Goal: Task Accomplishment & Management: Manage account settings

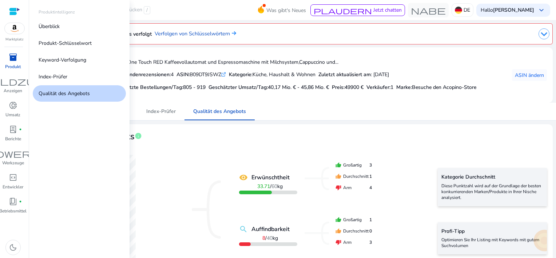
click at [11, 58] on span "inventory_2" at bounding box center [13, 57] width 9 height 9
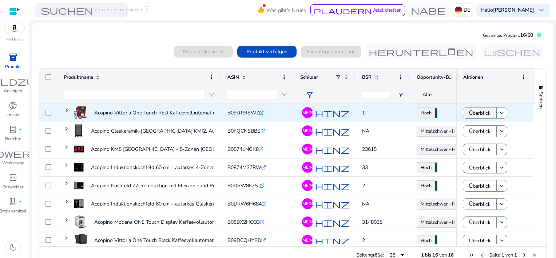
click at [479, 113] on span "Überblick" at bounding box center [479, 113] width 21 height 15
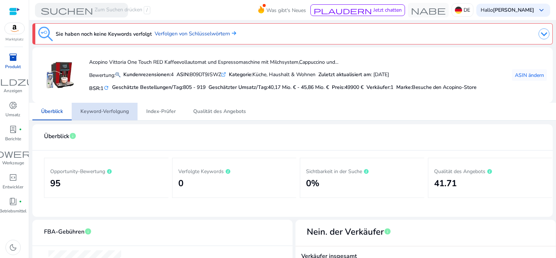
click at [108, 109] on span "Keyword-Verfolgung" at bounding box center [104, 111] width 48 height 5
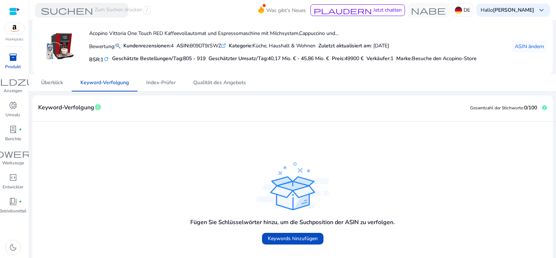
scroll to position [36, 0]
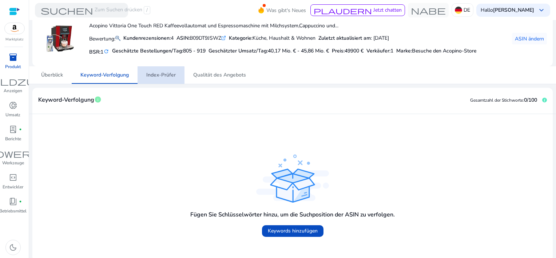
click at [157, 78] on span "Index-Prüfer" at bounding box center [160, 74] width 29 height 17
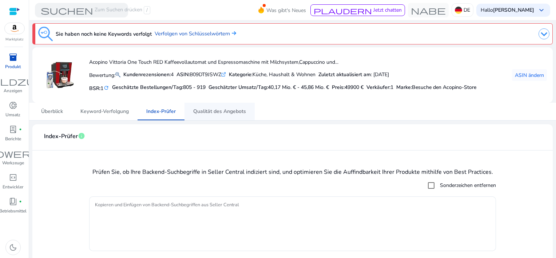
click at [215, 111] on span "Qualität des Angebots" at bounding box center [219, 111] width 53 height 5
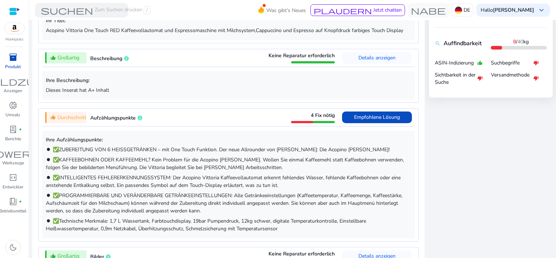
scroll to position [328, 0]
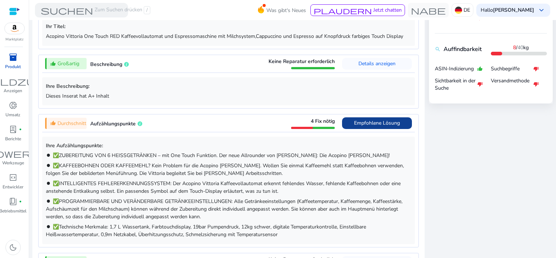
click at [368, 124] on span "Empfohlene Lösung" at bounding box center [377, 122] width 46 height 7
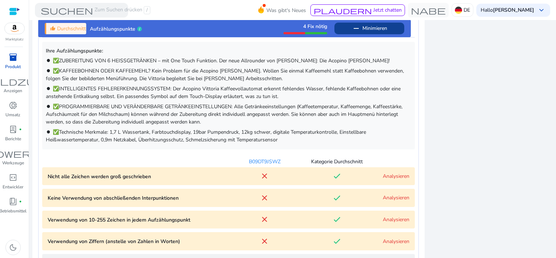
scroll to position [514, 0]
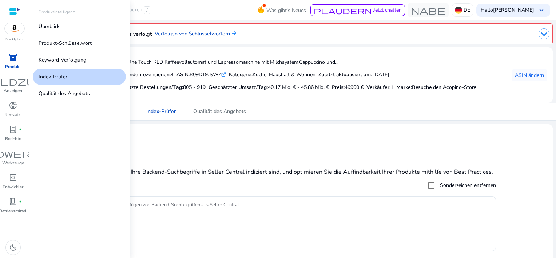
click at [11, 55] on span "inventory_2" at bounding box center [13, 57] width 9 height 9
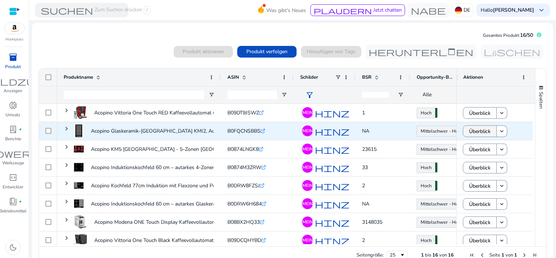
click at [473, 130] on span "Überblick" at bounding box center [479, 131] width 21 height 15
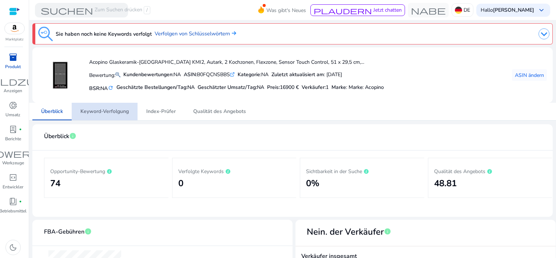
click at [120, 111] on span "Keyword-Verfolgung" at bounding box center [104, 111] width 48 height 5
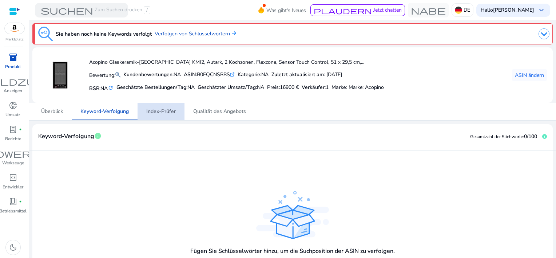
click at [159, 110] on span "Index-Prüfer" at bounding box center [160, 111] width 29 height 5
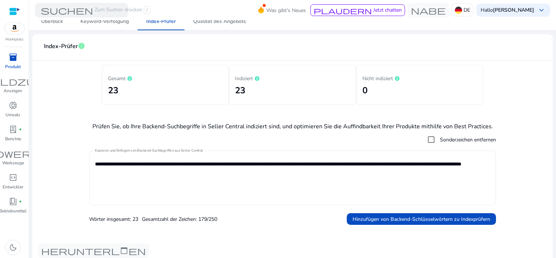
scroll to position [39, 0]
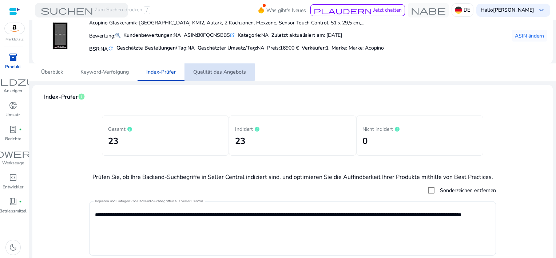
click at [213, 72] on span "Qualität des Angebots" at bounding box center [219, 72] width 53 height 5
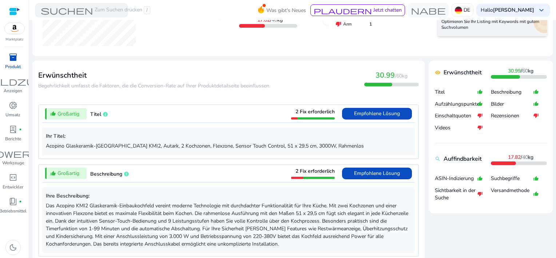
scroll to position [218, 0]
click at [373, 112] on span "Empfohlene Lösung" at bounding box center [377, 113] width 46 height 7
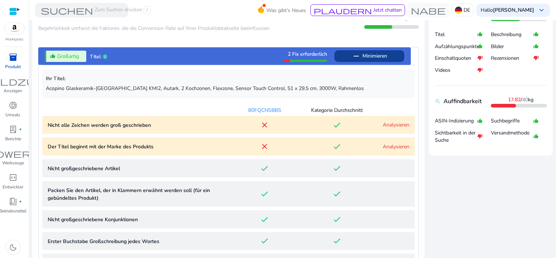
scroll to position [322, 0]
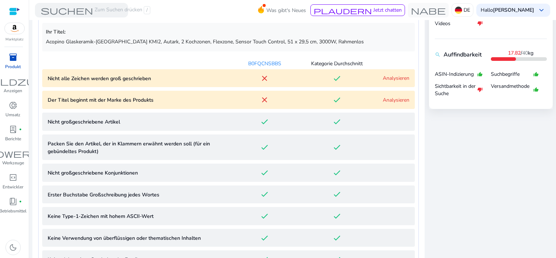
click at [392, 102] on link "Analysieren" at bounding box center [396, 99] width 27 height 7
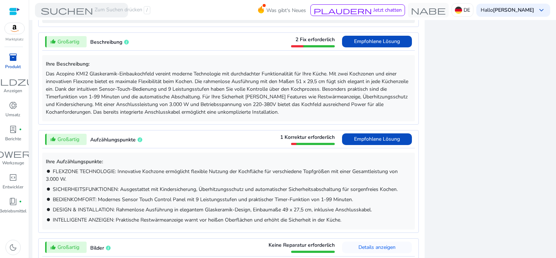
scroll to position [776, 0]
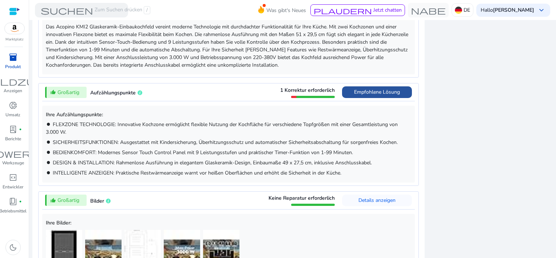
click at [361, 95] on span "Empfohlene Lösung" at bounding box center [377, 92] width 46 height 12
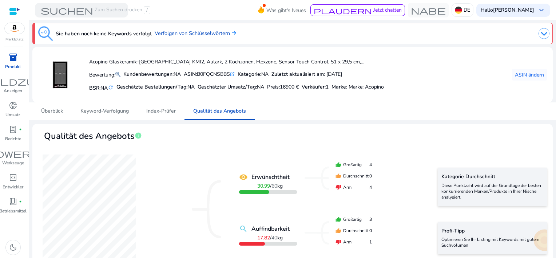
scroll to position [0, 0]
click at [10, 59] on span "inventory_2" at bounding box center [13, 57] width 9 height 9
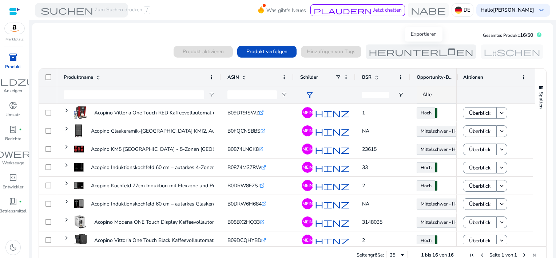
click at [401, 51] on span "herunterladen" at bounding box center [421, 51] width 105 height 9
click at [343, 32] on mat-card "Gesamtes Produkt: 16/50 0 products selected Produkt aktivieren Produkt verfolge…" at bounding box center [292, 148] width 521 height 251
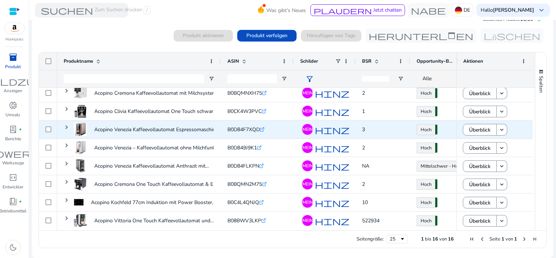
scroll to position [151, 0]
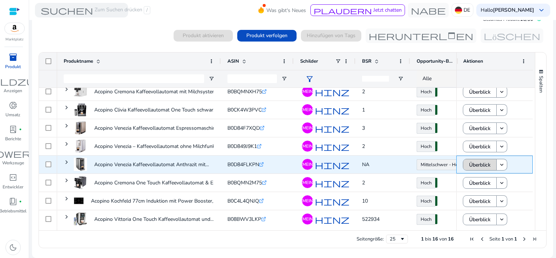
click at [486, 165] on span "Überblick" at bounding box center [479, 164] width 21 height 15
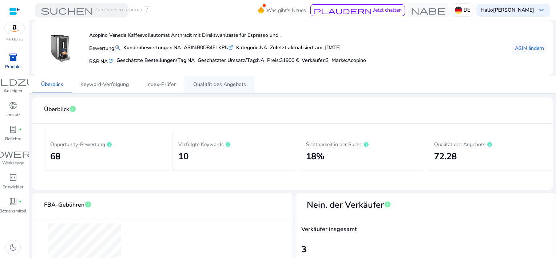
click at [205, 84] on span "Qualität des Angebots" at bounding box center [219, 84] width 53 height 5
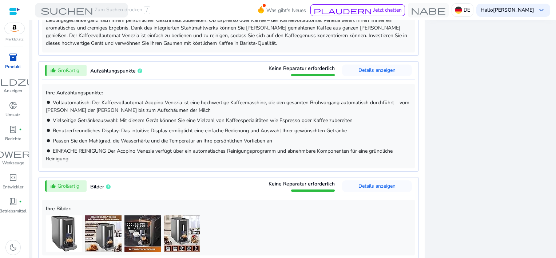
scroll to position [473, 0]
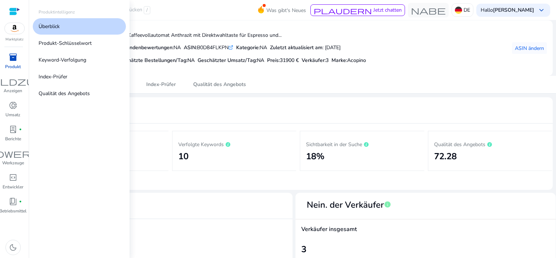
click at [13, 61] on span "inventory_2" at bounding box center [13, 57] width 9 height 9
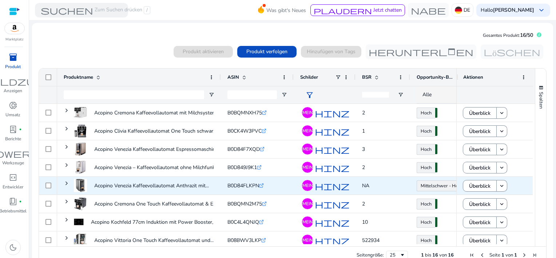
scroll to position [151, 0]
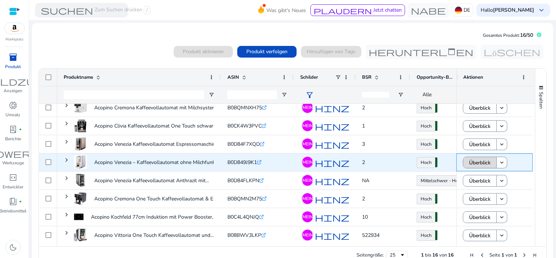
click at [481, 162] on span "Überblick" at bounding box center [479, 162] width 21 height 15
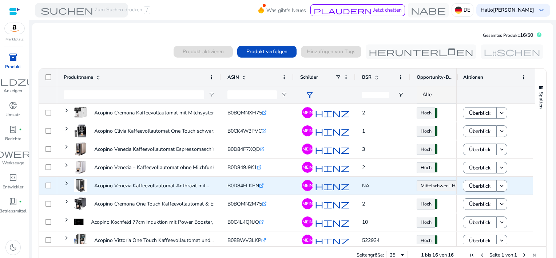
scroll to position [151, 0]
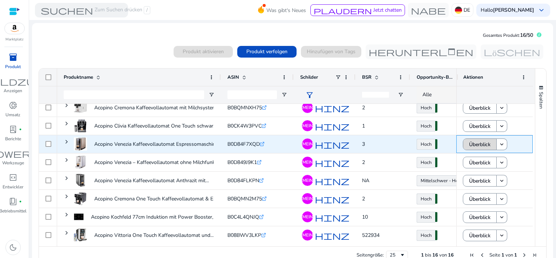
click at [479, 146] on span "Überblick" at bounding box center [479, 144] width 21 height 15
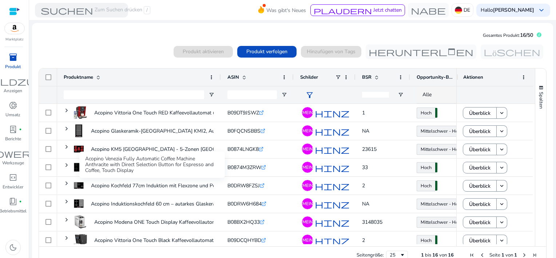
scroll to position [151, 0]
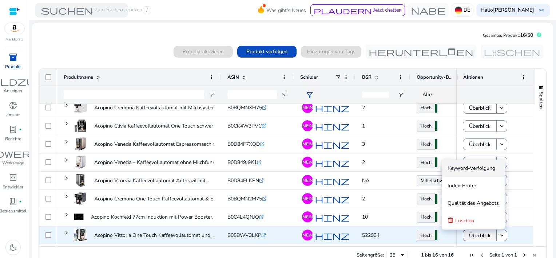
click at [483, 234] on span "Überblick" at bounding box center [479, 235] width 21 height 15
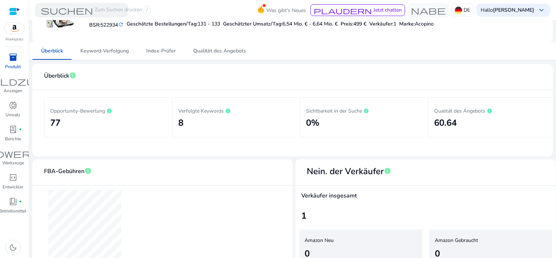
scroll to position [87, 0]
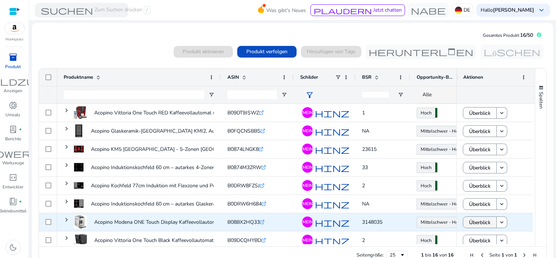
click at [478, 222] on span "Überblick" at bounding box center [479, 222] width 21 height 15
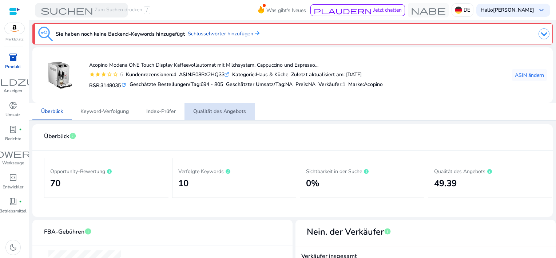
click at [226, 109] on span "Qualität des Angebots" at bounding box center [219, 111] width 53 height 5
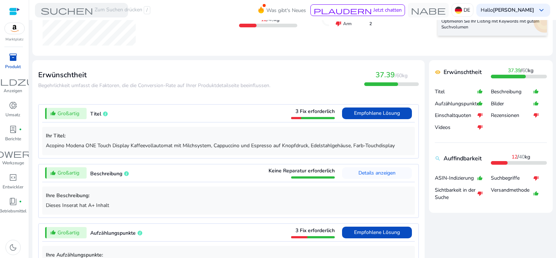
scroll to position [364, 0]
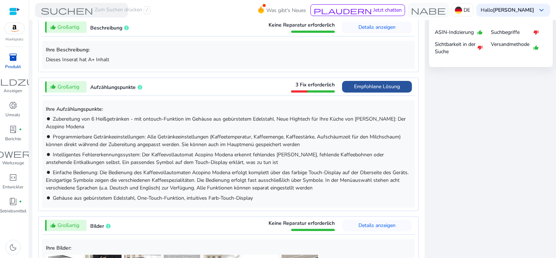
click at [363, 85] on span "Empfohlene Lösung" at bounding box center [377, 86] width 46 height 7
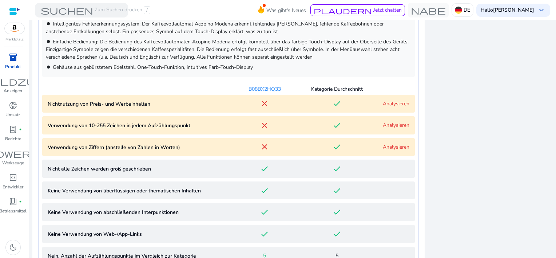
scroll to position [495, 0]
click at [378, 102] on div "Analysieren" at bounding box center [391, 103] width 36 height 8
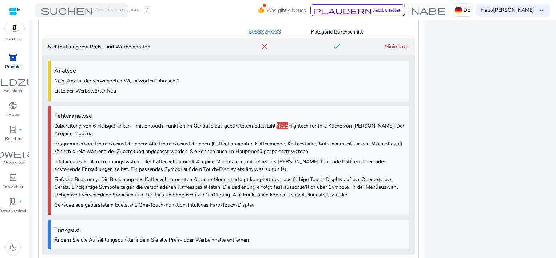
scroll to position [479, 0]
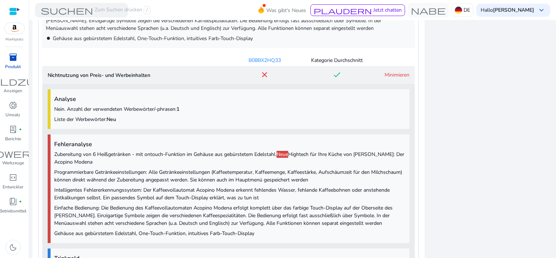
scroll to position [625, 0]
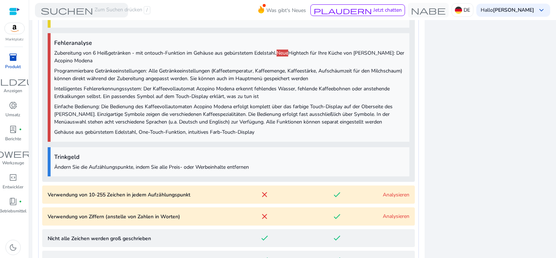
click at [392, 195] on link "Analysieren" at bounding box center [396, 194] width 27 height 7
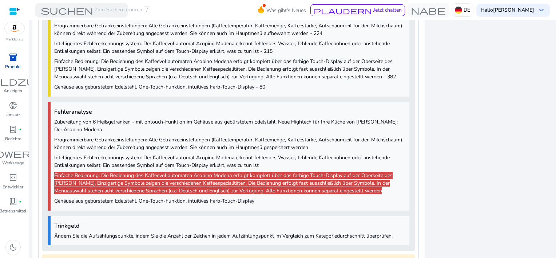
scroll to position [955, 0]
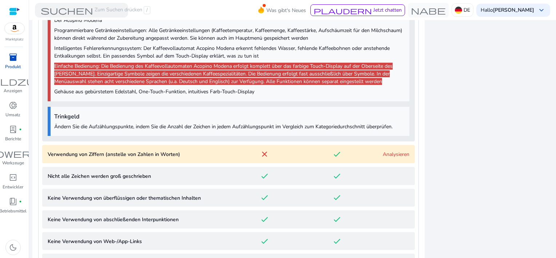
click at [393, 156] on link "Analysieren" at bounding box center [396, 154] width 27 height 7
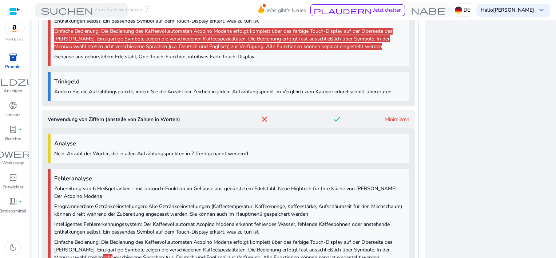
scroll to position [1063, 0]
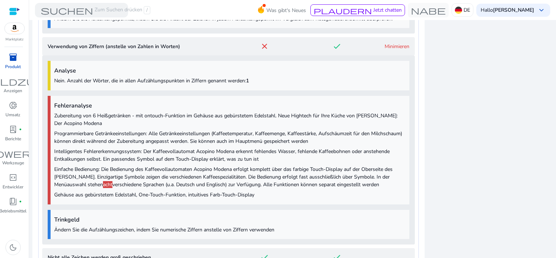
click at [387, 44] on link "Minimieren" at bounding box center [397, 46] width 25 height 7
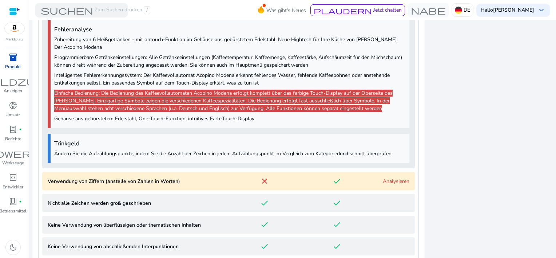
scroll to position [917, 0]
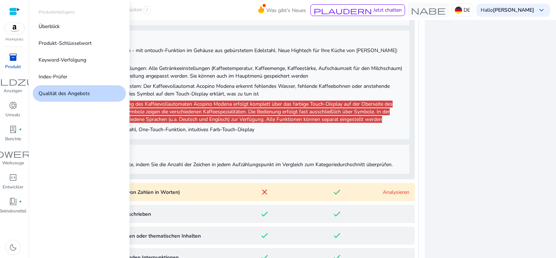
click at [11, 59] on span "inventory_2" at bounding box center [13, 57] width 9 height 9
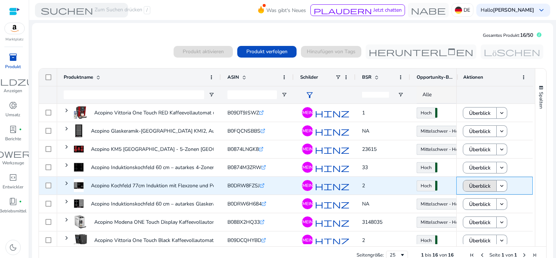
click at [488, 187] on button "Überblick" at bounding box center [480, 186] width 34 height 12
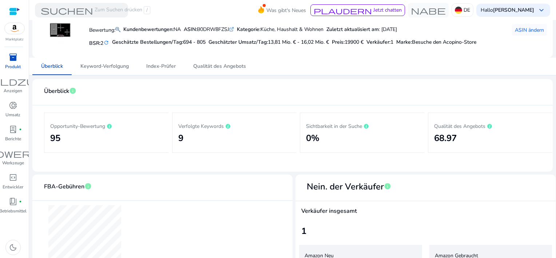
scroll to position [15, 0]
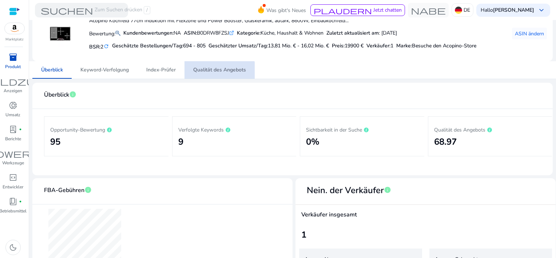
click at [216, 71] on span "Qualität des Angebots" at bounding box center [219, 69] width 53 height 5
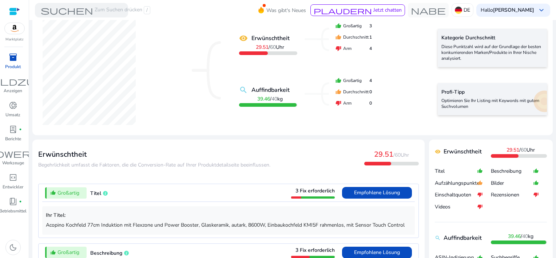
scroll to position [146, 0]
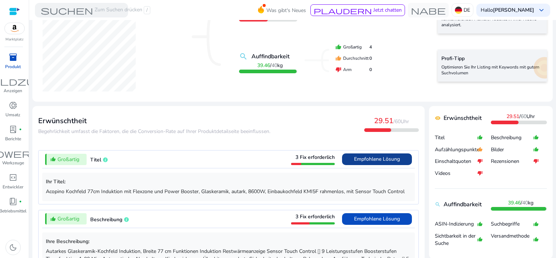
click at [367, 157] on span "Empfohlene Lösung" at bounding box center [377, 158] width 46 height 7
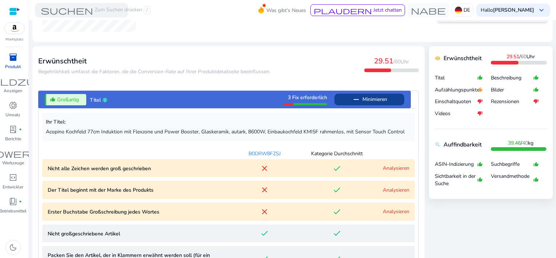
scroll to position [296, 0]
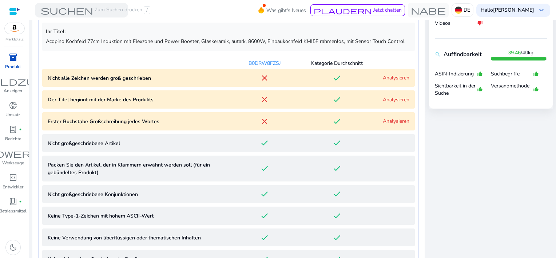
click at [383, 78] on link "Analysieren" at bounding box center [396, 77] width 27 height 7
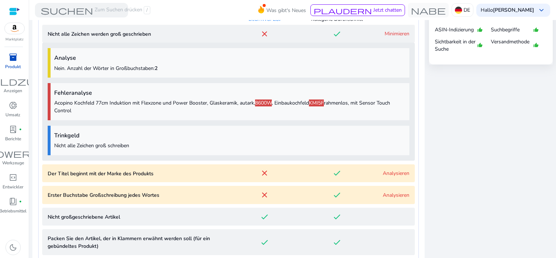
scroll to position [364, 0]
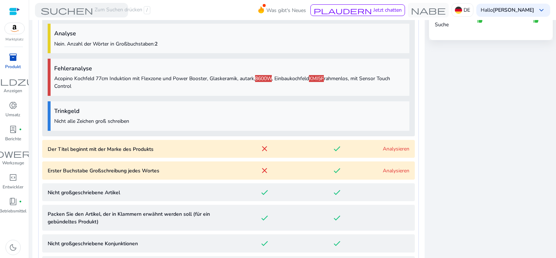
click at [389, 169] on link "Analysieren" at bounding box center [396, 170] width 27 height 7
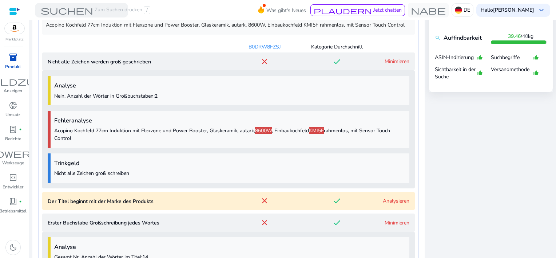
scroll to position [379, 0]
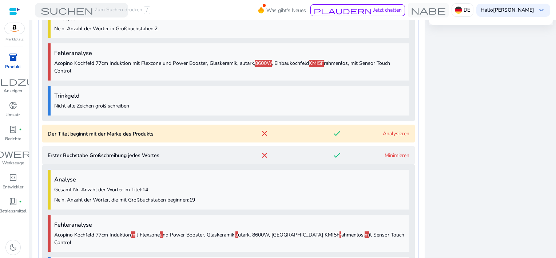
click at [402, 135] on link "Analysieren" at bounding box center [396, 133] width 27 height 7
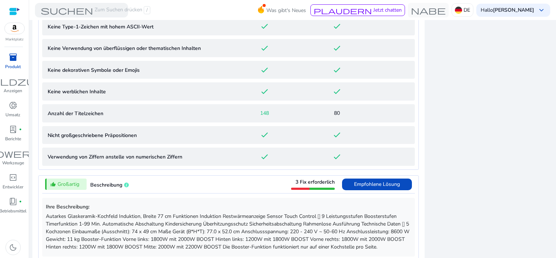
scroll to position [904, 0]
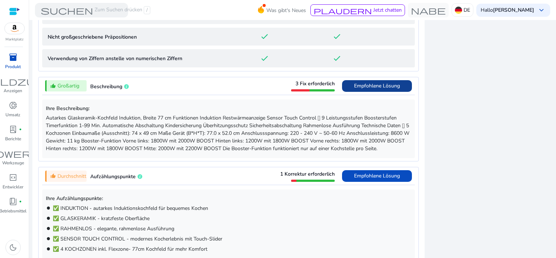
click at [368, 85] on span "Empfohlene Lösung" at bounding box center [377, 85] width 46 height 7
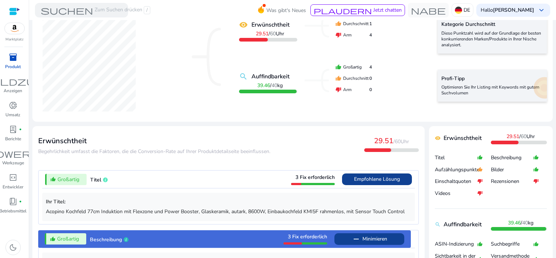
scroll to position [73, 0]
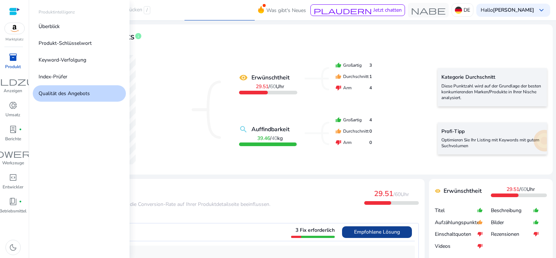
click at [12, 59] on span "inventory_2" at bounding box center [13, 57] width 9 height 9
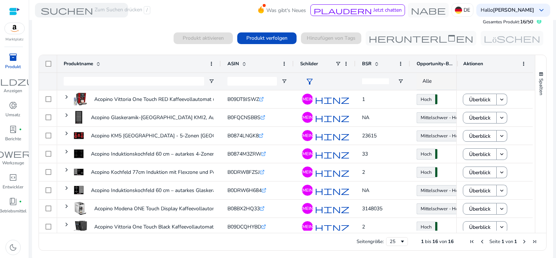
scroll to position [16, 0]
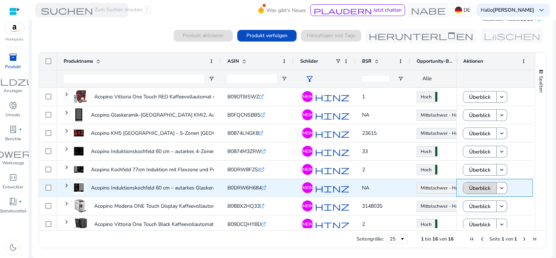
click at [488, 189] on span "Überblick" at bounding box center [479, 188] width 21 height 15
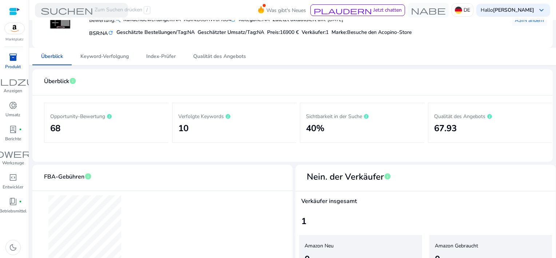
scroll to position [87, 0]
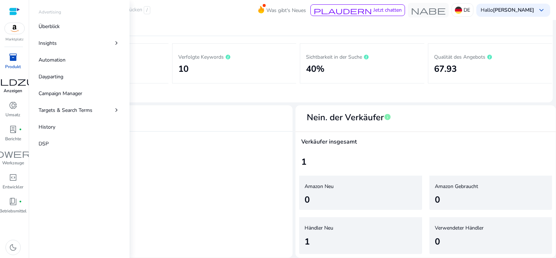
click at [9, 82] on span "Feldzug" at bounding box center [13, 81] width 61 height 9
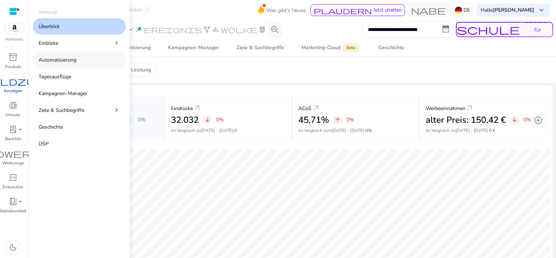
click at [60, 60] on p "Automatisierung" at bounding box center [58, 60] width 38 height 8
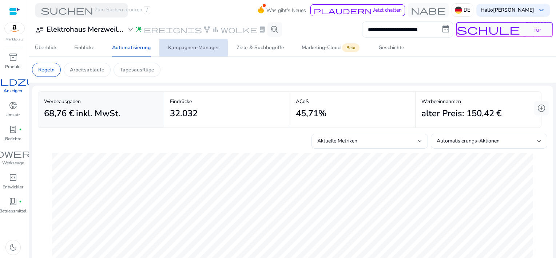
click at [181, 51] on span "Kampagnen-Manager" at bounding box center [193, 47] width 51 height 17
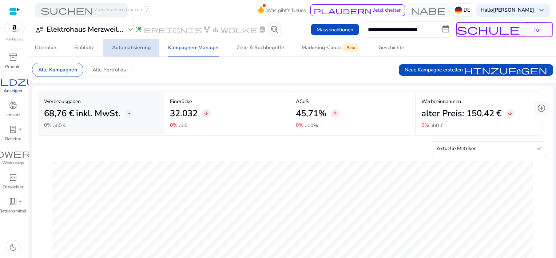
click at [127, 52] on span "Automatisierung" at bounding box center [131, 47] width 39 height 17
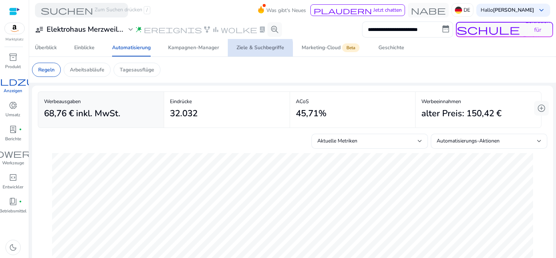
click at [256, 50] on font "Ziele & Suchbegriffe" at bounding box center [261, 47] width 48 height 5
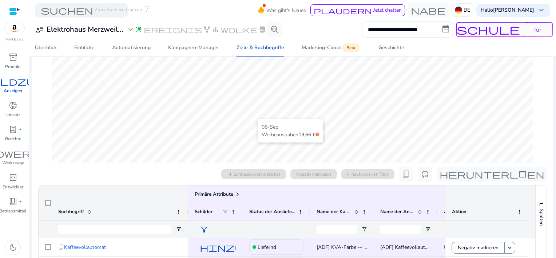
scroll to position [241, 0]
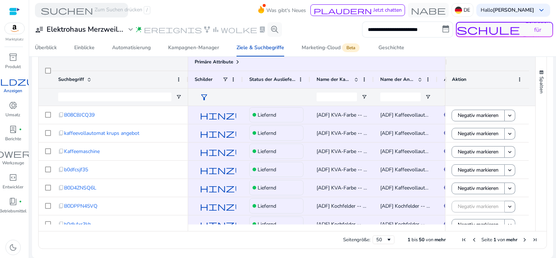
scroll to position [36, 0]
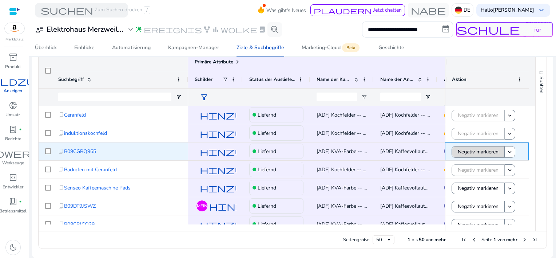
click at [480, 151] on span "Negativ markieren" at bounding box center [478, 151] width 41 height 15
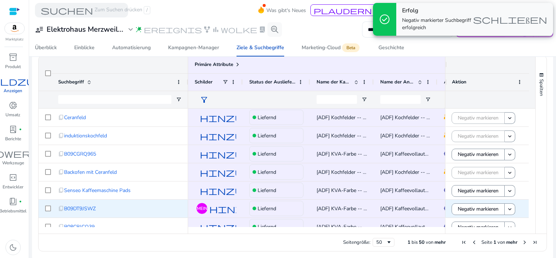
scroll to position [241, 0]
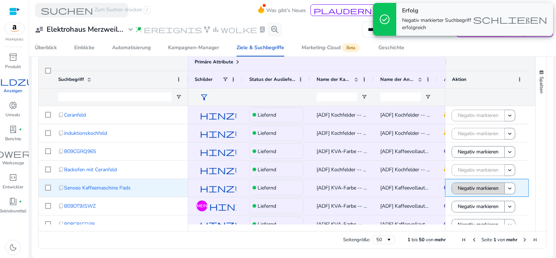
click at [474, 191] on span "Negativ markieren" at bounding box center [478, 188] width 41 height 15
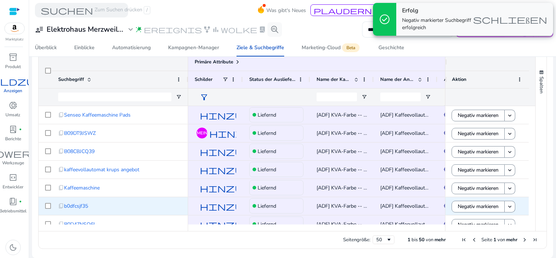
scroll to position [109, 0]
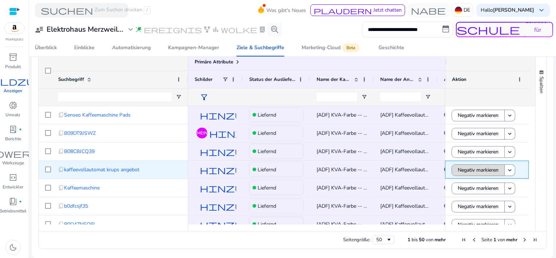
click at [476, 171] on span "Negativ markieren" at bounding box center [478, 169] width 41 height 15
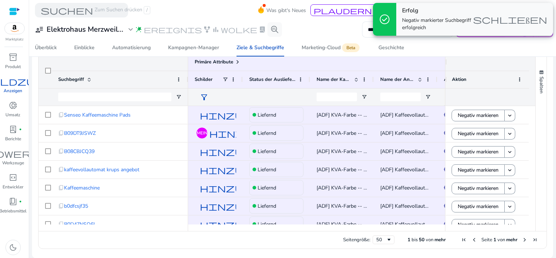
scroll to position [182, 0]
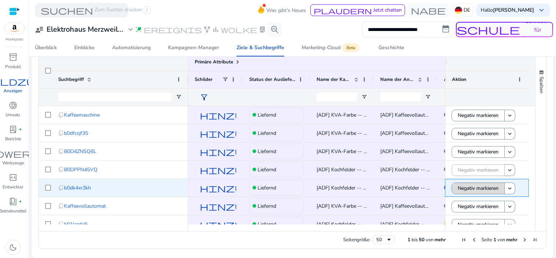
click at [470, 190] on span "Negativ markieren" at bounding box center [478, 188] width 41 height 15
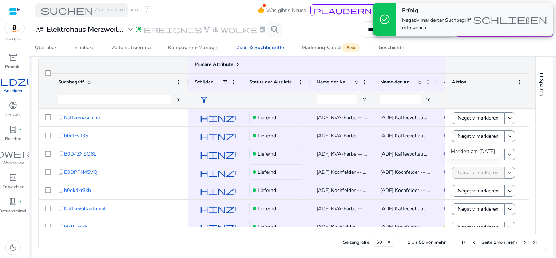
scroll to position [241, 0]
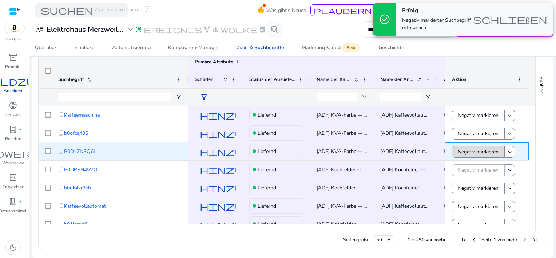
click at [466, 154] on span "Negativ markieren" at bounding box center [478, 151] width 41 height 15
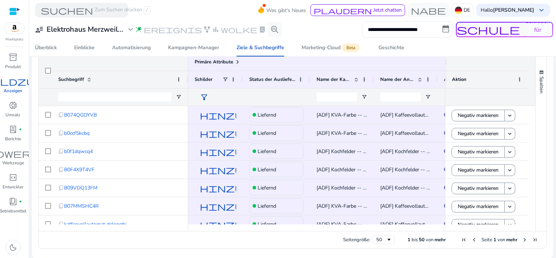
scroll to position [546, 0]
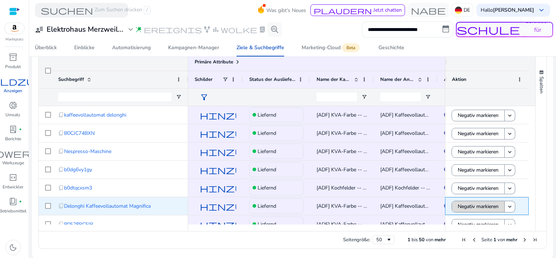
click at [472, 206] on span "Negativ markieren" at bounding box center [478, 206] width 41 height 15
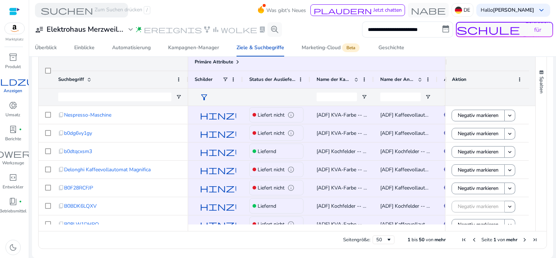
scroll to position [0, 0]
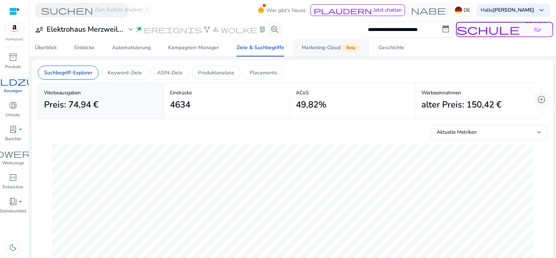
click at [320, 52] on span "Marketing-Cloud Beta" at bounding box center [331, 47] width 59 height 17
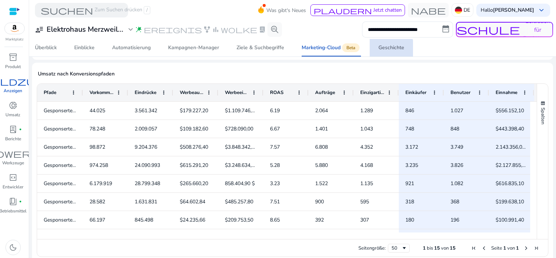
click at [387, 50] on font "Geschichte" at bounding box center [392, 47] width 26 height 5
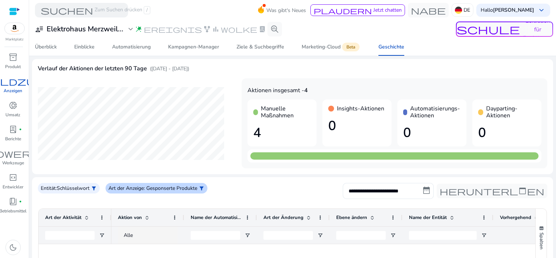
click at [136, 187] on p "Art der Anzeige" at bounding box center [125, 188] width 35 height 8
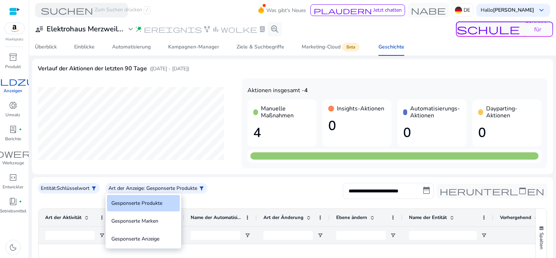
click at [285, 179] on div at bounding box center [278, 129] width 556 height 258
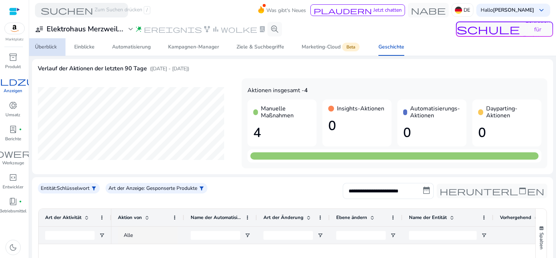
click at [48, 51] on span "Überblick" at bounding box center [46, 46] width 22 height 17
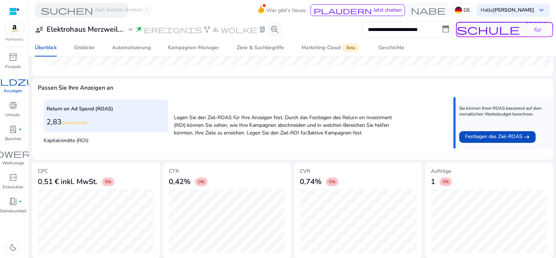
scroll to position [251, 0]
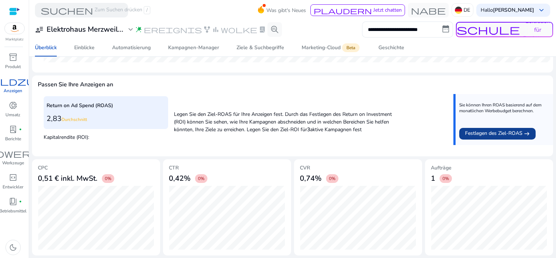
click at [516, 134] on span "Festlegen des Ziel-ROAS" at bounding box center [494, 133] width 58 height 9
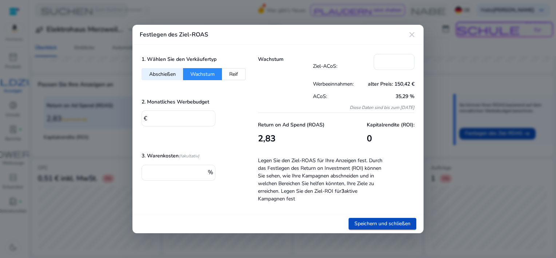
click at [410, 34] on mat-icon "close" at bounding box center [412, 34] width 9 height 9
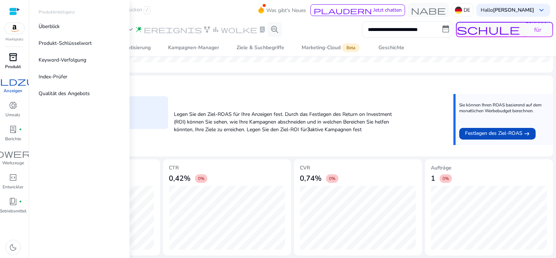
click at [10, 53] on span "inventory_2" at bounding box center [13, 57] width 9 height 9
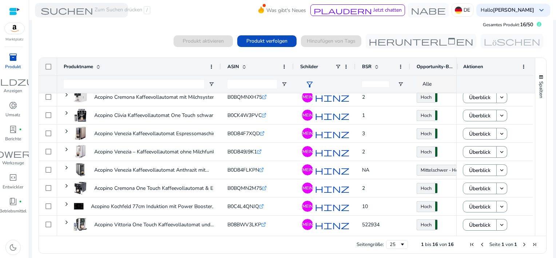
scroll to position [16, 0]
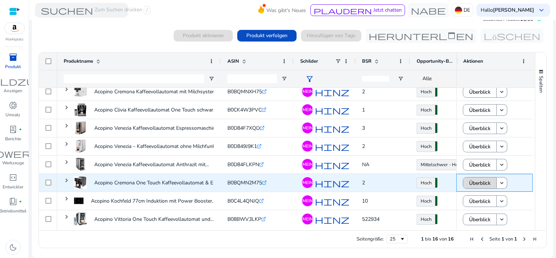
click at [472, 181] on span "Überblick" at bounding box center [479, 182] width 21 height 15
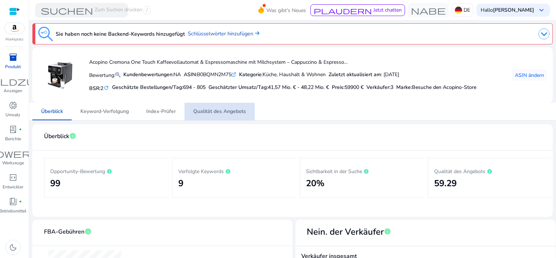
click at [214, 116] on span "Qualität des Angebots" at bounding box center [219, 111] width 53 height 17
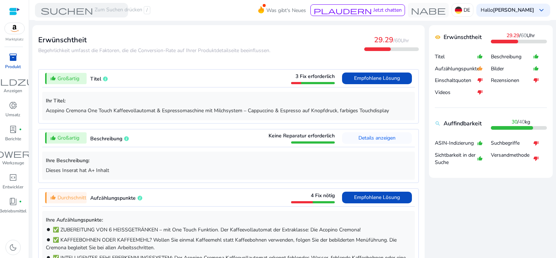
scroll to position [255, 0]
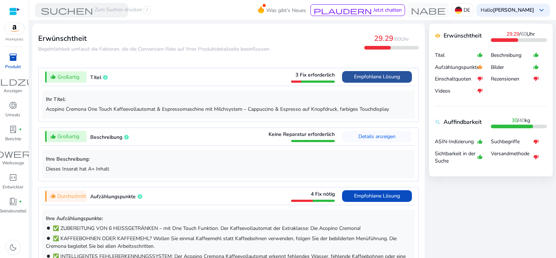
click at [357, 77] on span "Empfohlene Lösung" at bounding box center [377, 76] width 46 height 7
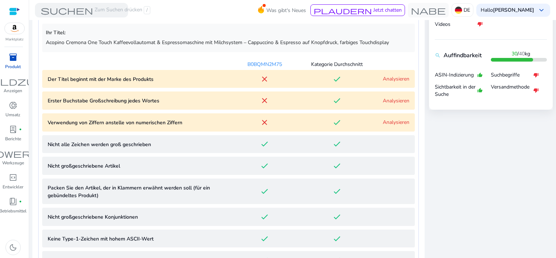
scroll to position [322, 0]
click at [398, 80] on link "Analysieren" at bounding box center [396, 78] width 27 height 7
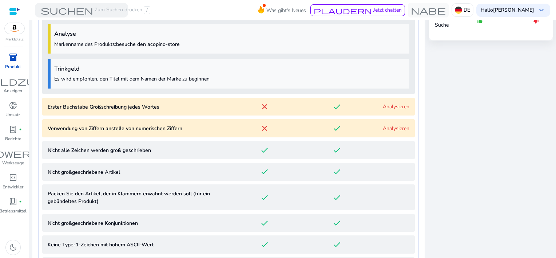
scroll to position [354, 0]
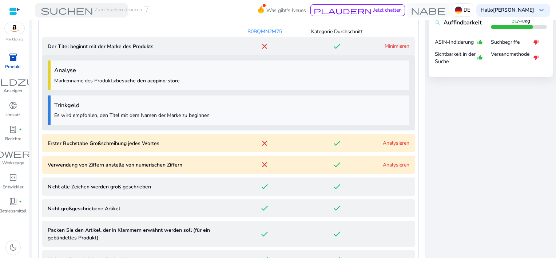
click at [387, 144] on link "Analysieren" at bounding box center [396, 142] width 27 height 7
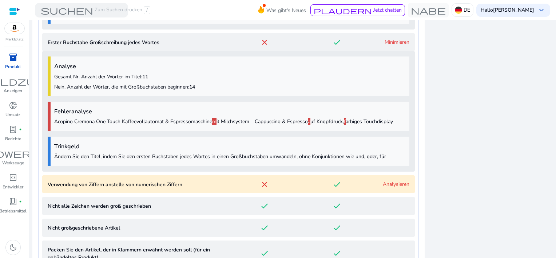
scroll to position [488, 0]
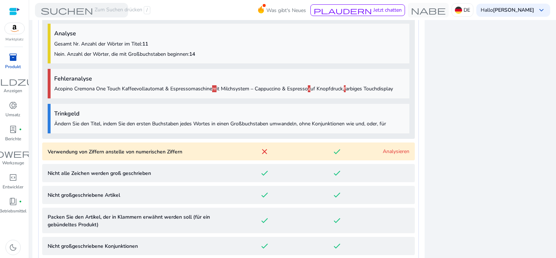
click at [399, 153] on link "Analysieren" at bounding box center [396, 151] width 27 height 7
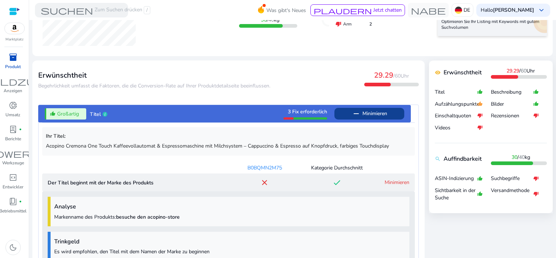
scroll to position [291, 0]
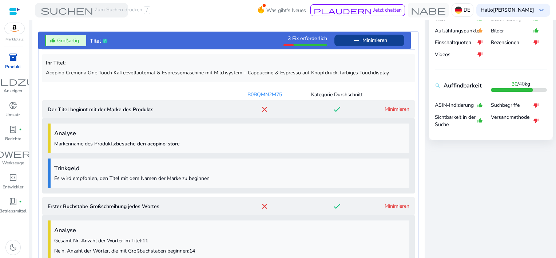
click at [396, 108] on link "Minimieren" at bounding box center [397, 109] width 25 height 7
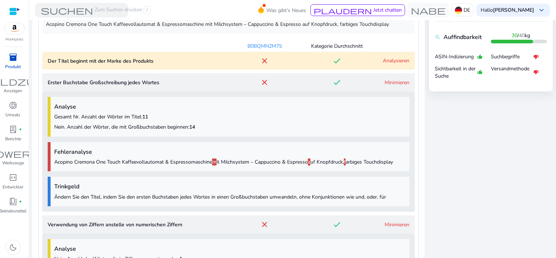
scroll to position [328, 0]
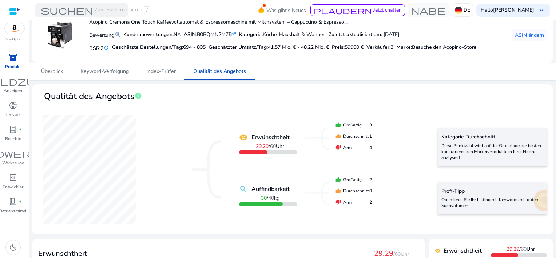
scroll to position [36, 0]
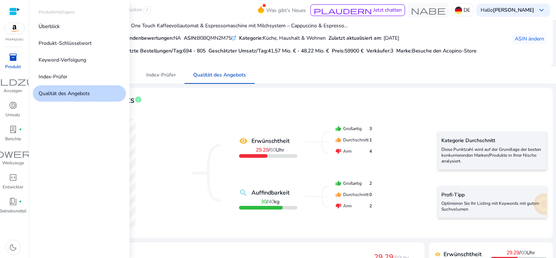
click at [10, 58] on span "inventory_2" at bounding box center [13, 57] width 9 height 9
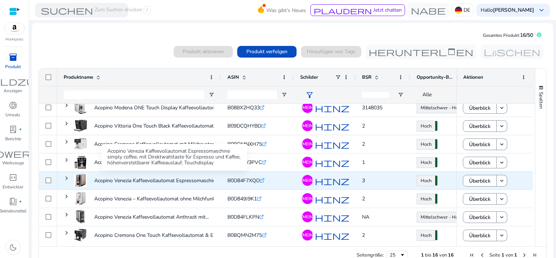
scroll to position [114, 0]
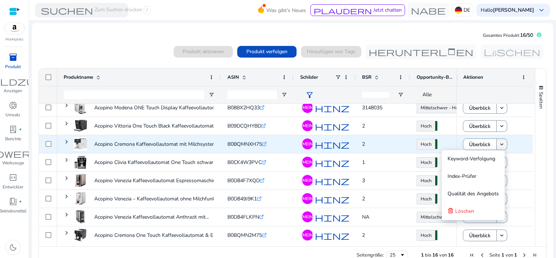
click at [499, 143] on mat-icon "keyboard_arrow_down" at bounding box center [502, 144] width 7 height 7
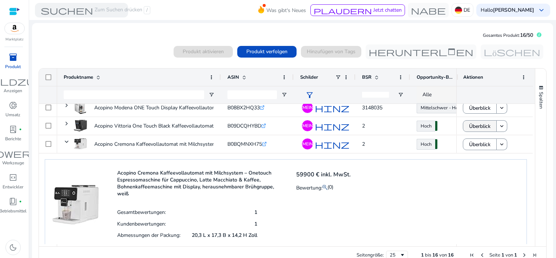
scroll to position [41, 0]
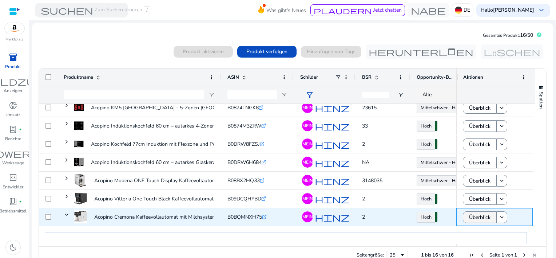
click at [472, 215] on span "Überblick" at bounding box center [479, 217] width 21 height 15
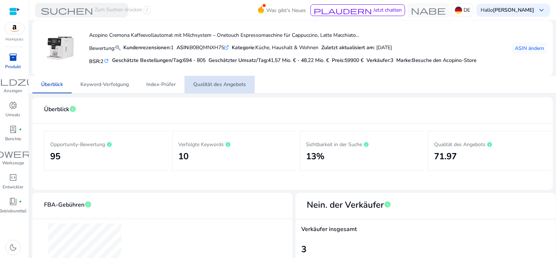
click at [209, 82] on span "Qualität des Angebots" at bounding box center [219, 84] width 53 height 5
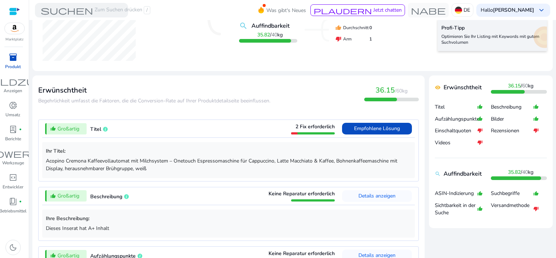
scroll to position [218, 0]
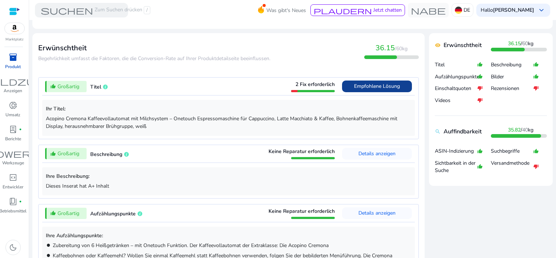
click at [365, 86] on span "Empfohlene Lösung" at bounding box center [377, 86] width 46 height 7
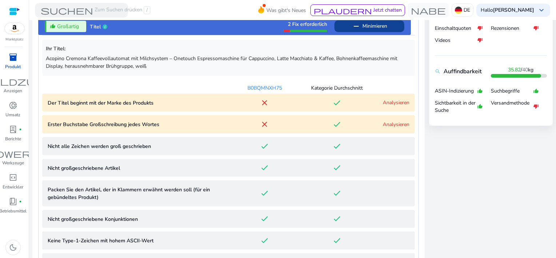
scroll to position [296, 0]
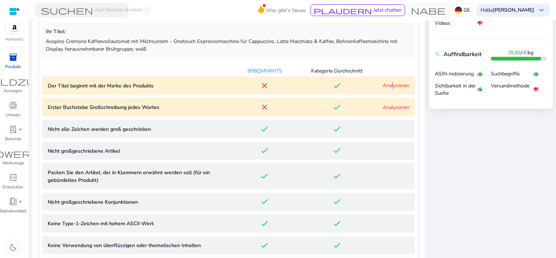
click at [389, 88] on link "Analysieren" at bounding box center [396, 85] width 27 height 7
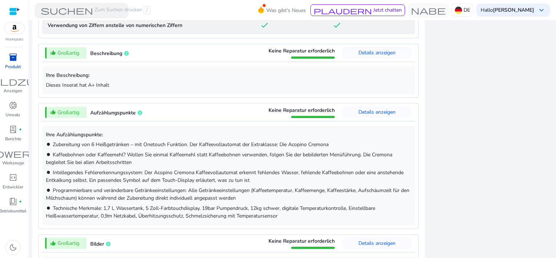
scroll to position [553, 0]
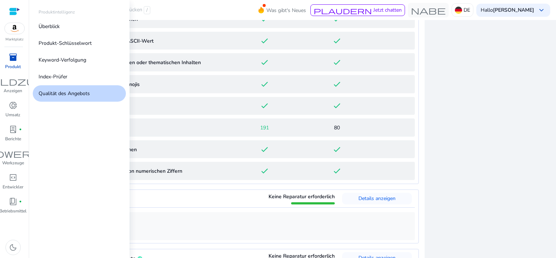
click at [13, 61] on span "inventory_2" at bounding box center [13, 57] width 9 height 9
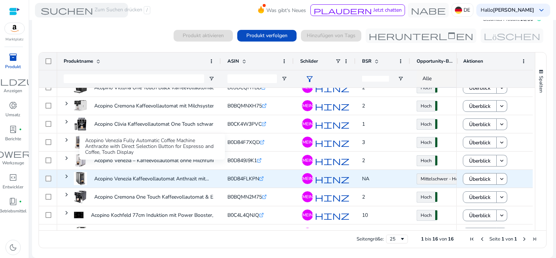
scroll to position [146, 0]
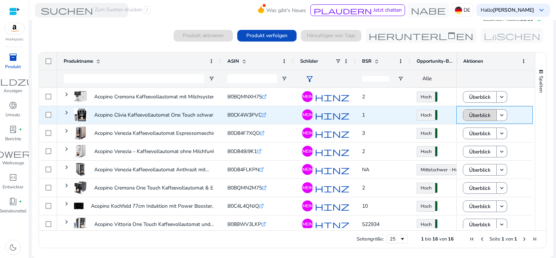
click at [480, 112] on span "Überblick" at bounding box center [479, 115] width 21 height 15
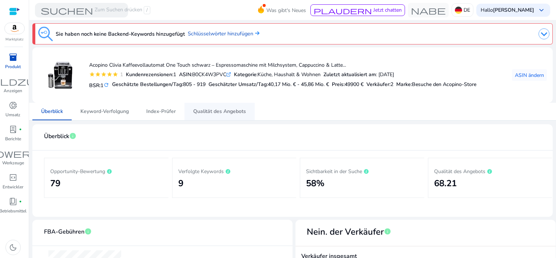
click at [215, 111] on span "Qualität des Angebots" at bounding box center [219, 111] width 53 height 5
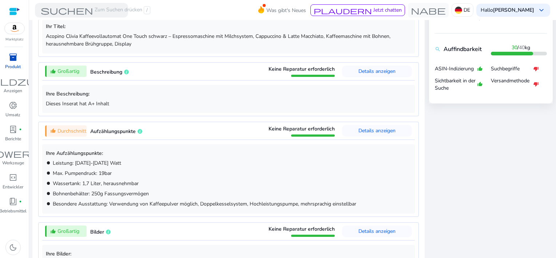
scroll to position [400, 0]
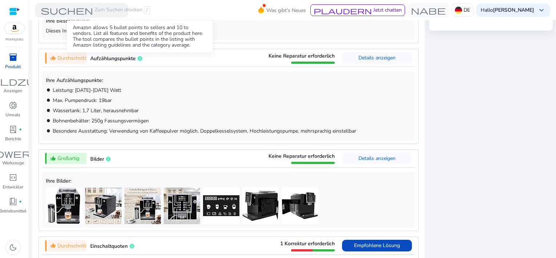
click at [139, 56] on icon at bounding box center [140, 58] width 5 height 5
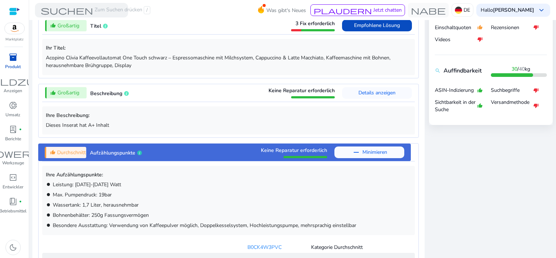
scroll to position [161, 0]
